Goal: Task Accomplishment & Management: Manage account settings

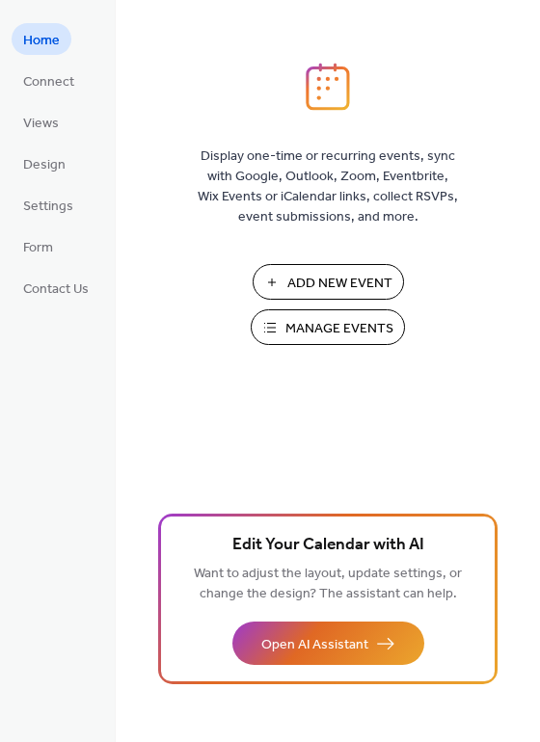
click at [300, 311] on button "Manage Events" at bounding box center [328, 327] width 154 height 36
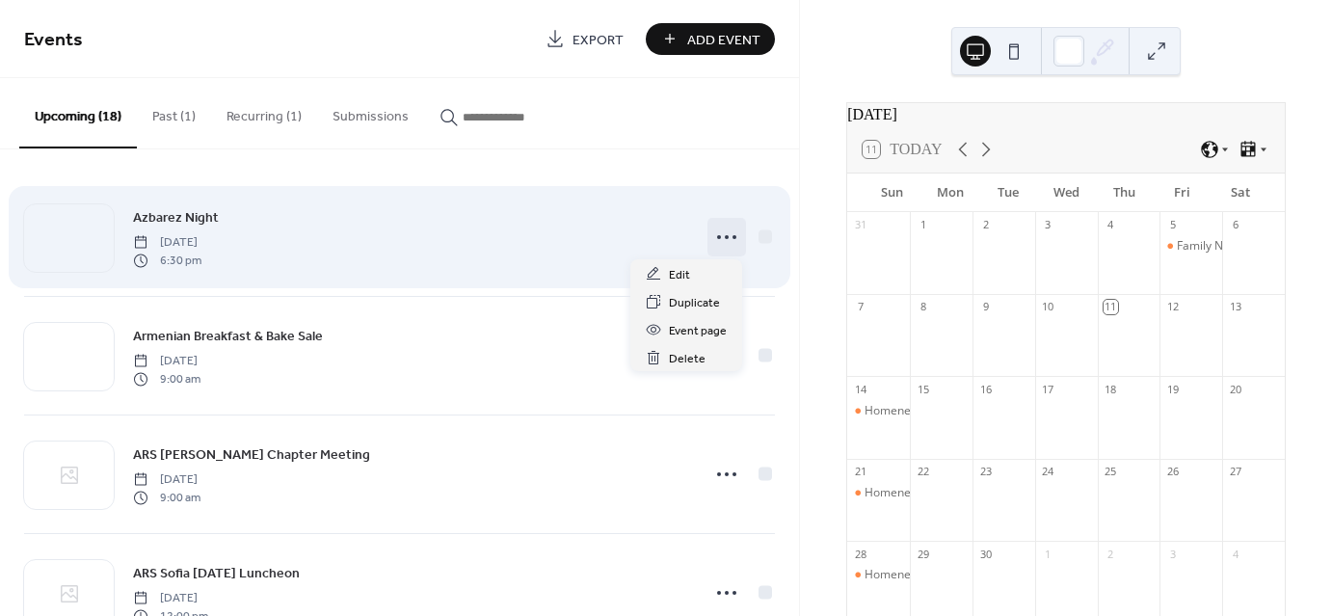
click at [732, 237] on circle at bounding box center [734, 237] width 4 height 4
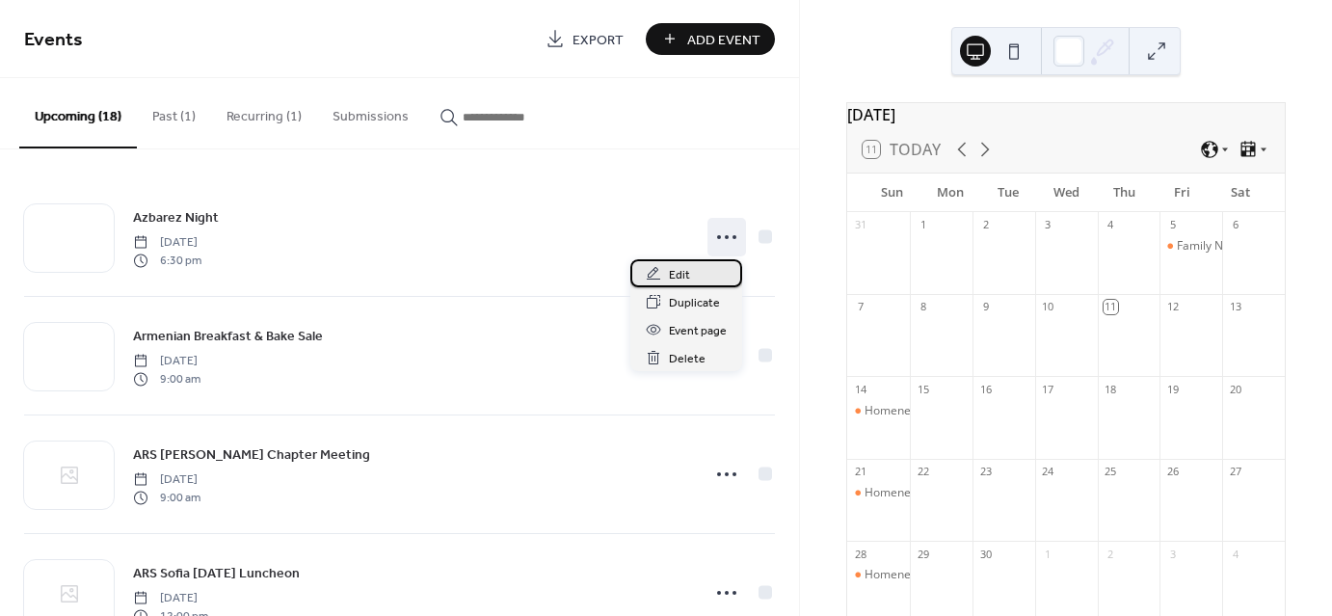
click at [682, 265] on span "Edit" at bounding box center [679, 275] width 21 height 20
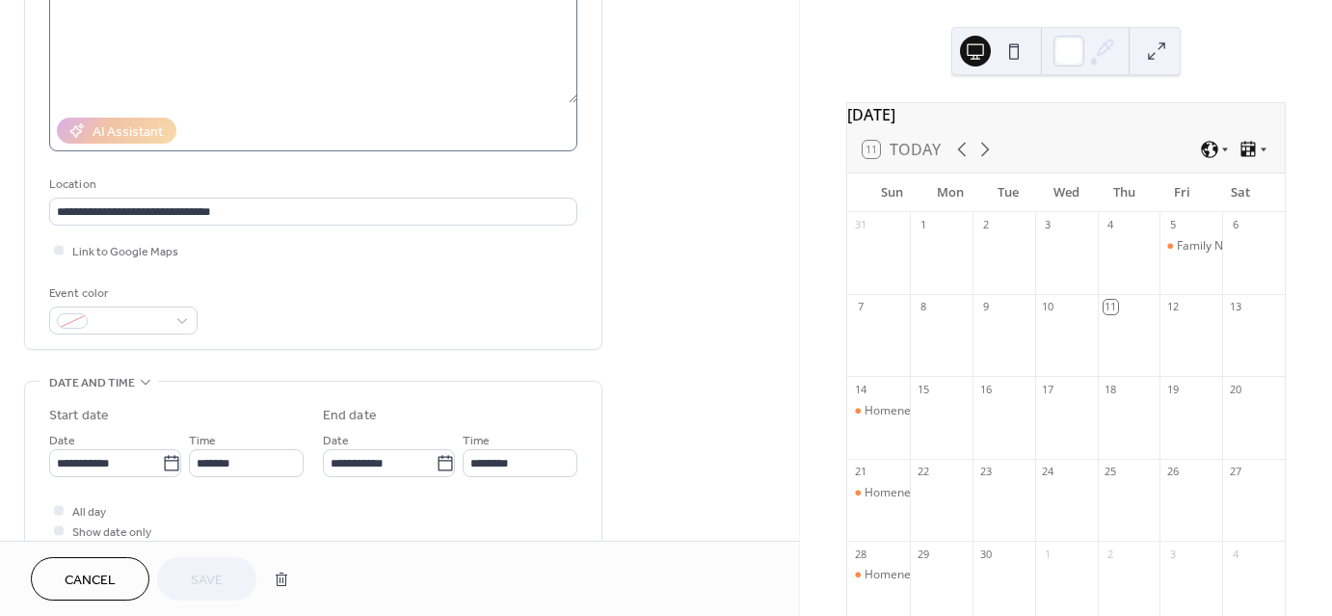
scroll to position [249, 0]
click at [162, 461] on icon at bounding box center [171, 461] width 19 height 19
click at [162, 461] on input "**********" at bounding box center [105, 461] width 113 height 28
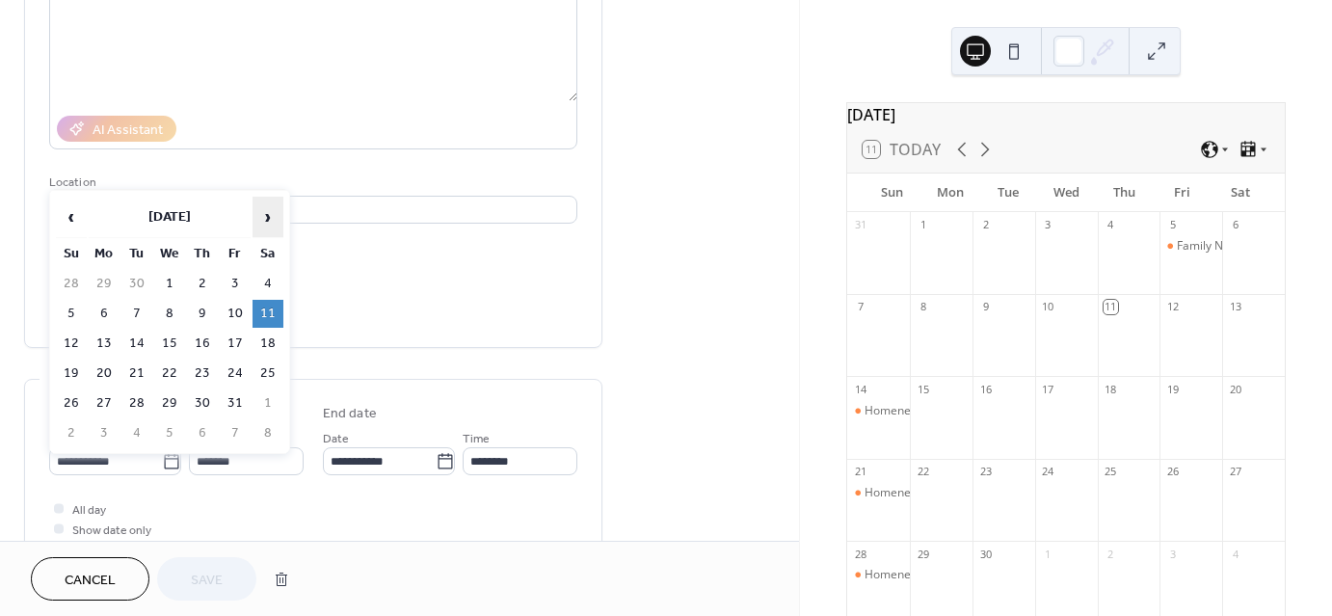
click at [254, 215] on span "›" at bounding box center [267, 217] width 29 height 39
click at [274, 338] on td "15" at bounding box center [267, 344] width 31 height 28
type input "**********"
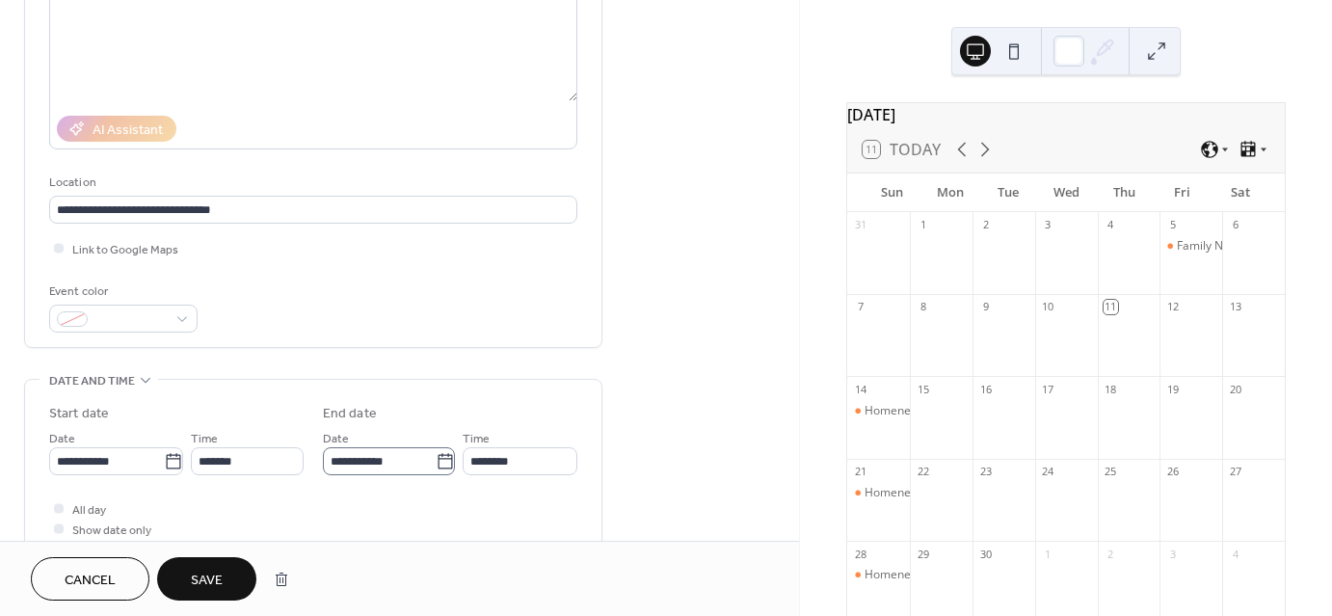
scroll to position [1, 0]
click at [228, 577] on button "Save" at bounding box center [206, 578] width 99 height 43
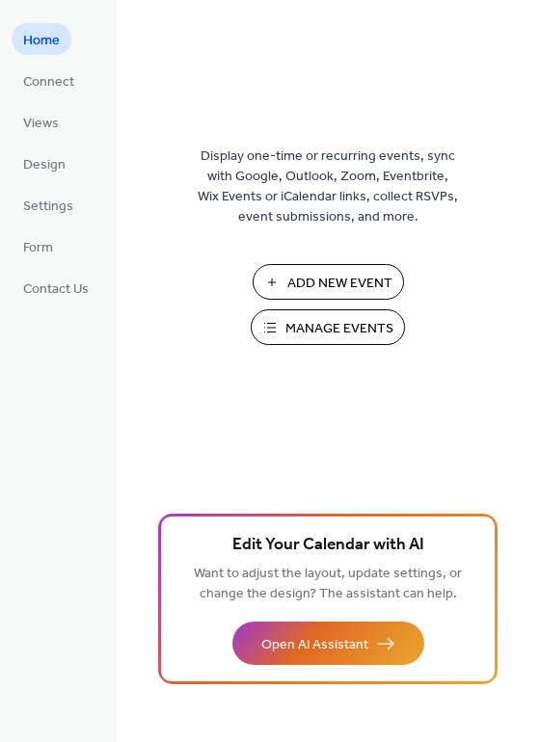
click at [287, 336] on span "Manage Events" at bounding box center [339, 329] width 108 height 20
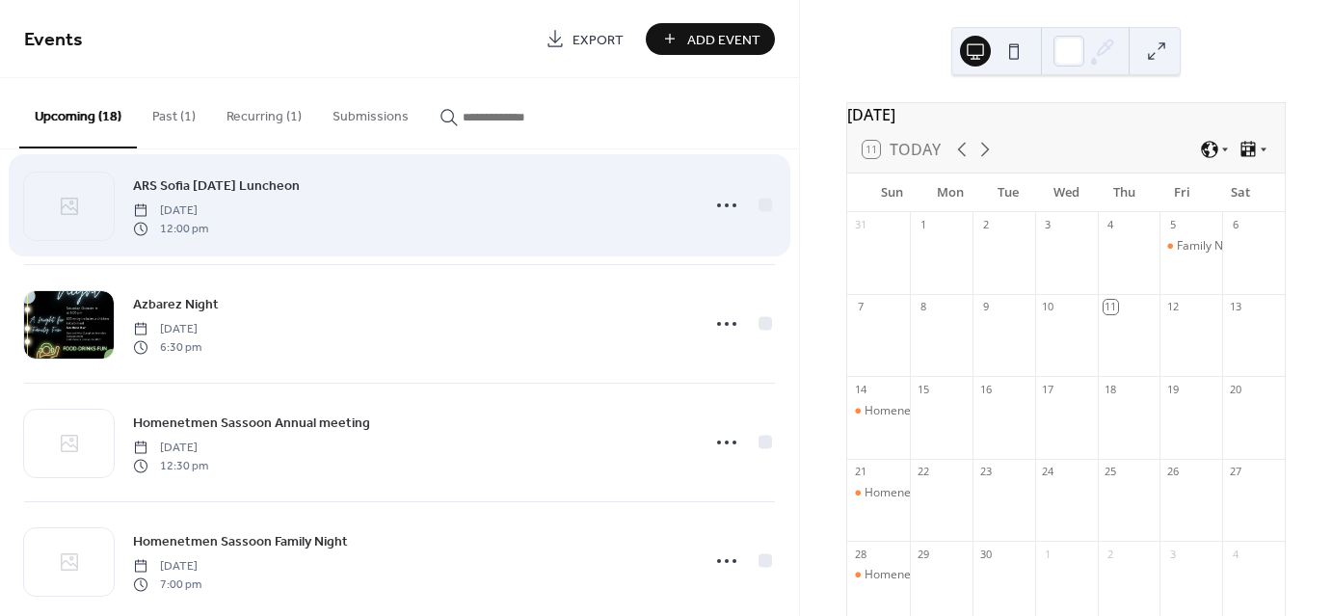
scroll to position [270, 0]
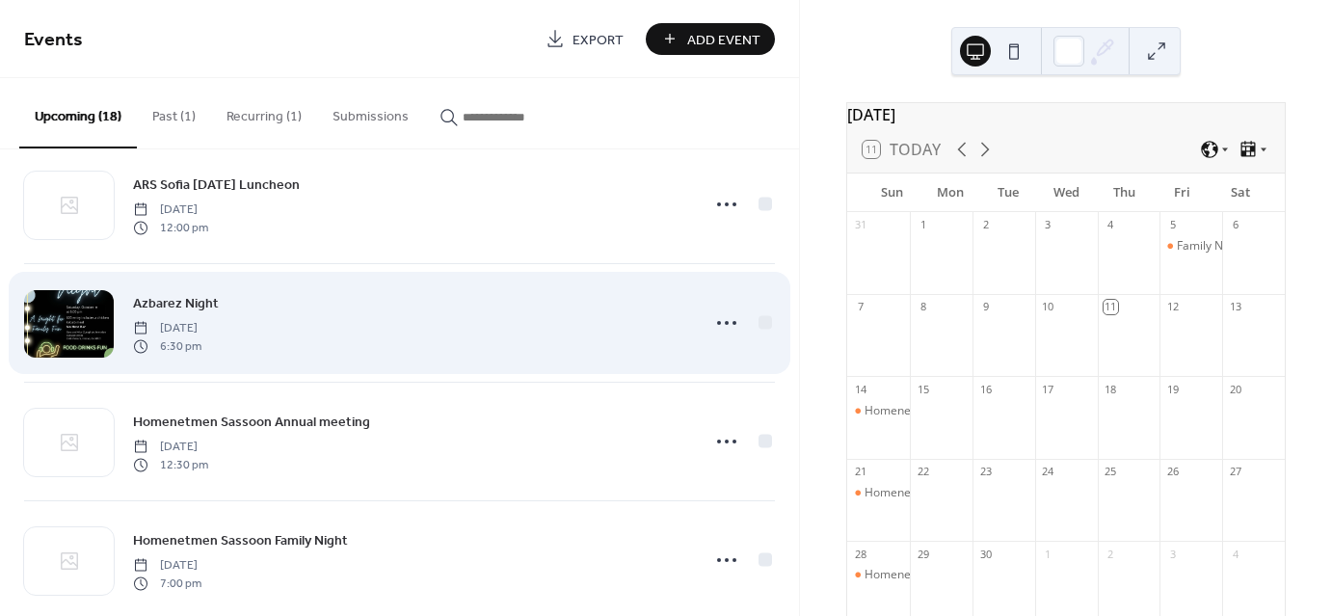
click at [85, 306] on div at bounding box center [69, 323] width 90 height 67
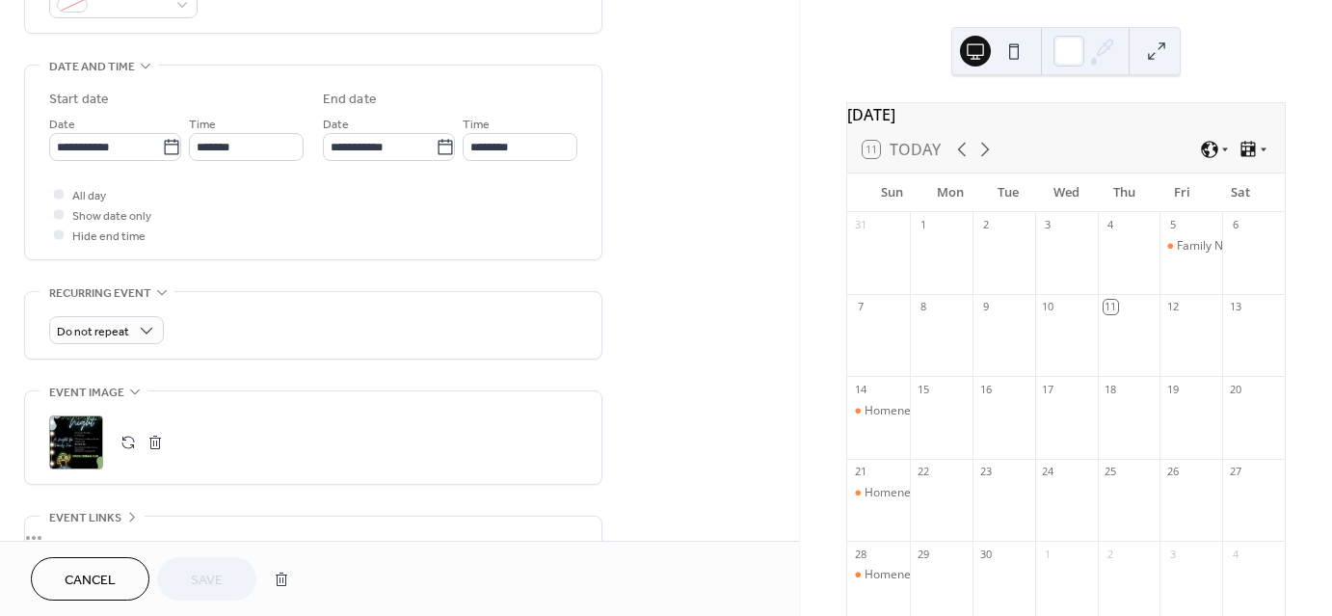
scroll to position [563, 0]
click at [130, 446] on button "button" at bounding box center [128, 442] width 27 height 27
click at [220, 596] on button "Save" at bounding box center [206, 578] width 99 height 43
